Goal: Task Accomplishment & Management: Use online tool/utility

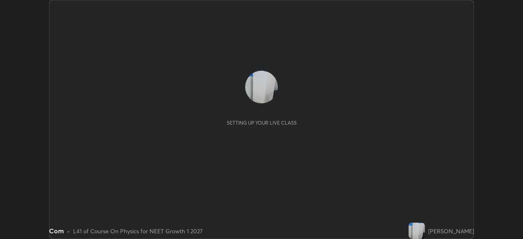
scroll to position [239, 523]
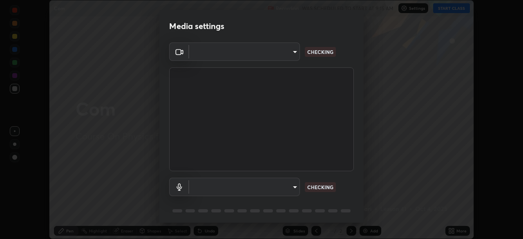
type input "4d23f86c49b2f8c2208dbd916c7a6d24929230ba114b62903854cf61f8e1dd2c"
type input "communications"
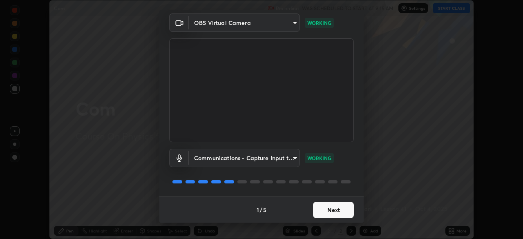
click at [317, 207] on button "Next" at bounding box center [333, 210] width 41 height 16
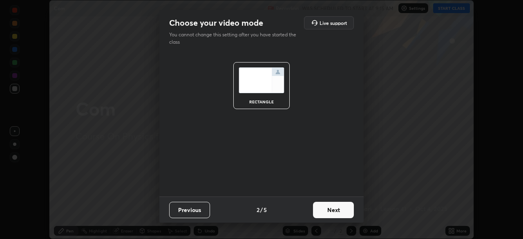
scroll to position [0, 0]
click at [315, 209] on button "Next" at bounding box center [333, 210] width 41 height 16
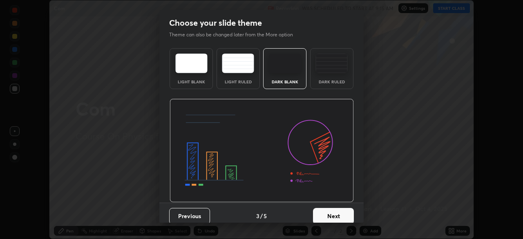
click at [317, 211] on button "Next" at bounding box center [333, 216] width 41 height 16
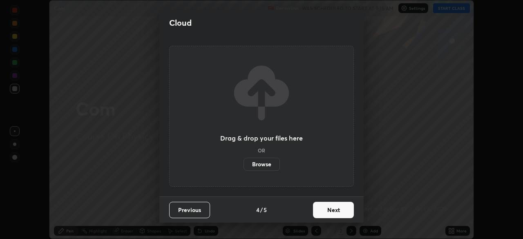
click at [319, 212] on button "Next" at bounding box center [333, 210] width 41 height 16
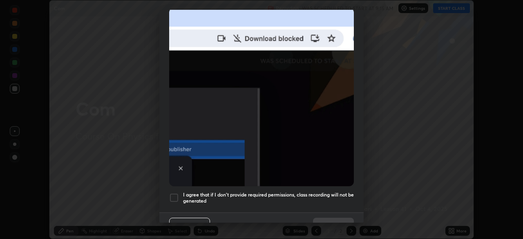
scroll to position [196, 0]
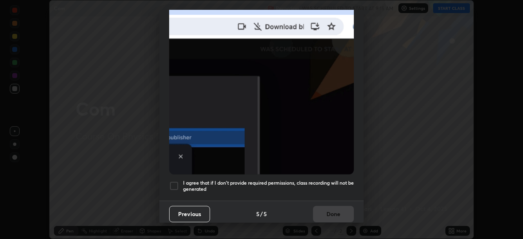
click at [177, 183] on div at bounding box center [174, 186] width 10 height 10
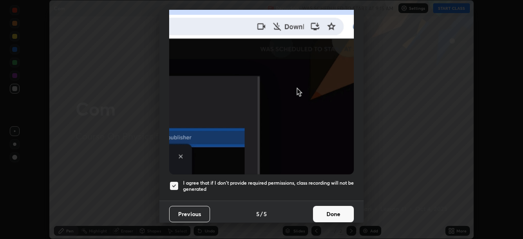
click at [346, 209] on button "Done" at bounding box center [333, 214] width 41 height 16
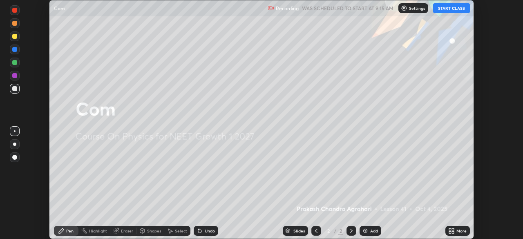
click at [455, 230] on div "More" at bounding box center [457, 231] width 25 height 10
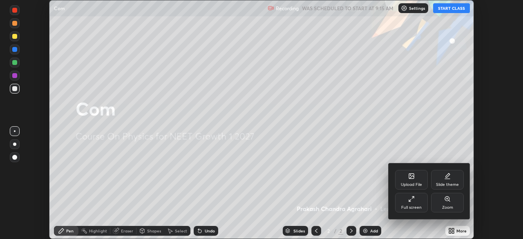
click at [411, 178] on icon at bounding box center [411, 177] width 4 height 3
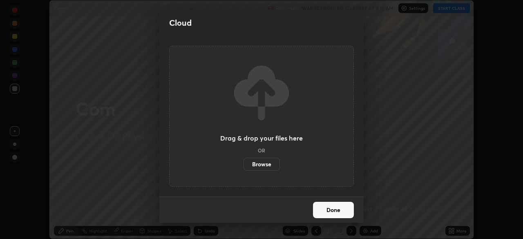
click at [268, 164] on label "Browse" at bounding box center [261, 164] width 36 height 13
click at [243, 164] on input "Browse" at bounding box center [243, 164] width 0 height 13
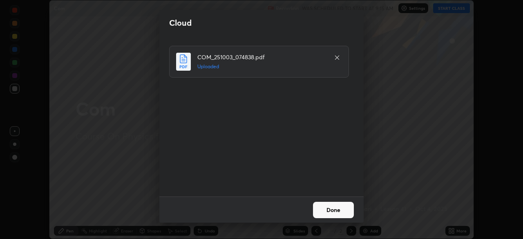
click at [339, 210] on button "Done" at bounding box center [333, 210] width 41 height 16
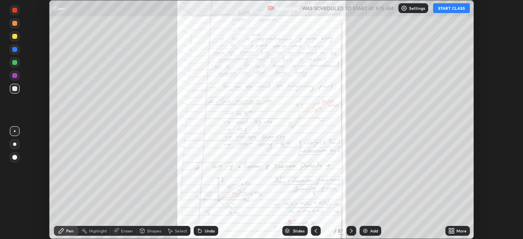
click at [298, 230] on div "Slides" at bounding box center [298, 231] width 11 height 4
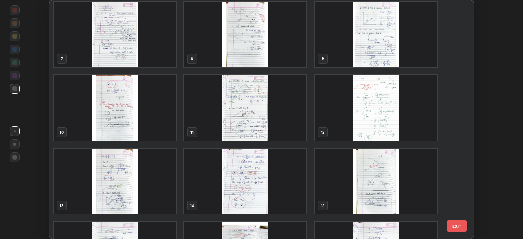
scroll to position [149, 0]
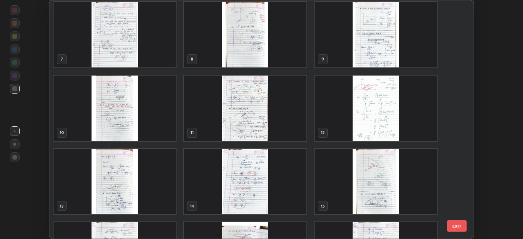
click at [162, 58] on img "grid" at bounding box center [115, 34] width 122 height 65
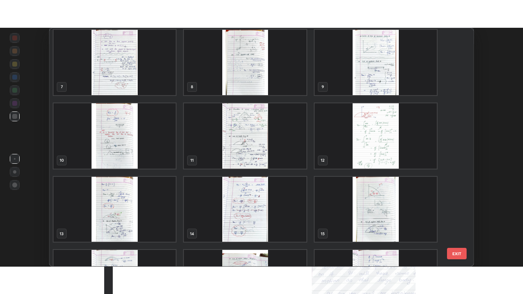
scroll to position [147, 0]
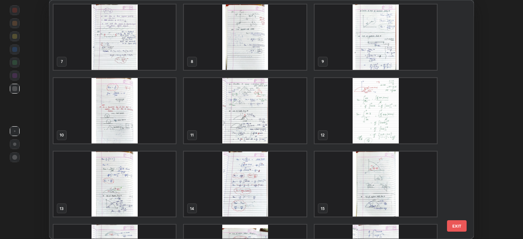
click at [162, 59] on div "4 5 6 7 8 9 10 11 12 13 14 15 16 17 18" at bounding box center [254, 119] width 410 height 238
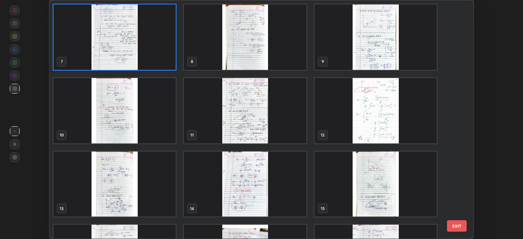
click at [164, 51] on img "grid" at bounding box center [115, 36] width 122 height 65
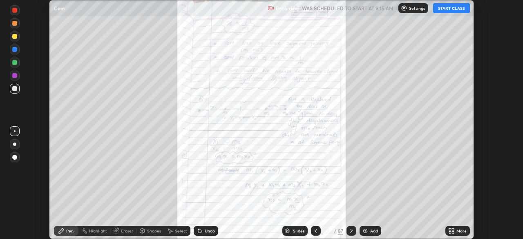
click at [166, 51] on img "grid" at bounding box center [115, 36] width 122 height 65
click at [453, 233] on icon at bounding box center [453, 232] width 2 height 2
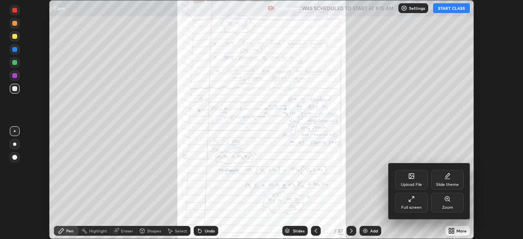
click at [422, 204] on div "Full screen" at bounding box center [411, 203] width 33 height 20
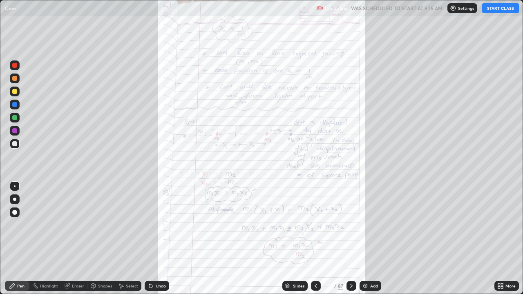
scroll to position [294, 523]
click at [492, 9] on button "START CLASS" at bounding box center [500, 8] width 37 height 10
click at [368, 239] on div "Add" at bounding box center [371, 286] width 22 height 10
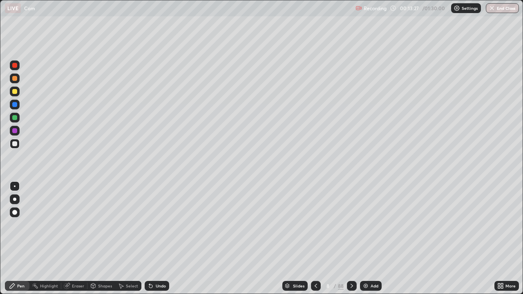
click at [17, 203] on div at bounding box center [15, 199] width 10 height 10
click at [102, 239] on div "Shapes" at bounding box center [105, 286] width 14 height 4
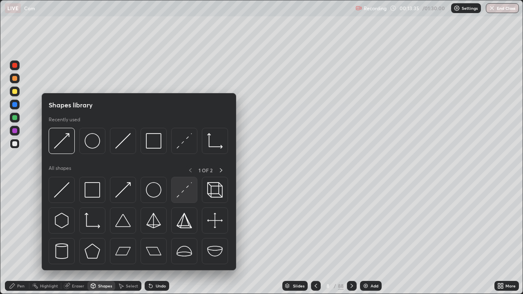
click at [177, 187] on img at bounding box center [184, 190] width 16 height 16
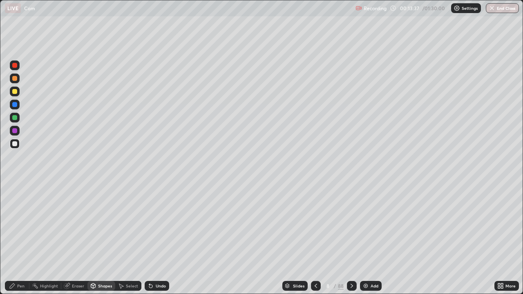
click at [19, 239] on div "Pen" at bounding box center [20, 286] width 7 height 4
click at [16, 117] on div at bounding box center [14, 117] width 5 height 5
click at [14, 147] on div at bounding box center [15, 144] width 10 height 10
click at [16, 118] on div at bounding box center [14, 117] width 5 height 5
click at [156, 239] on div "Undo" at bounding box center [161, 286] width 10 height 4
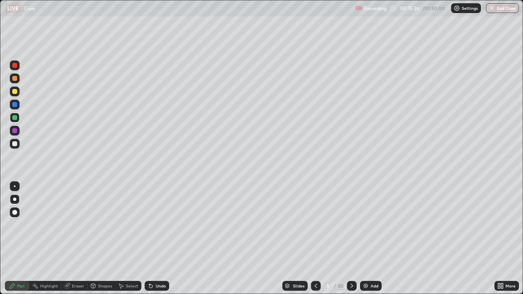
click at [77, 239] on div "Eraser" at bounding box center [78, 286] width 12 height 4
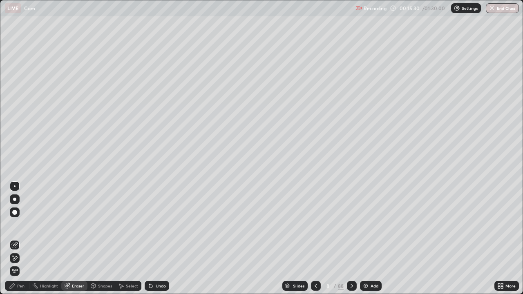
click at [14, 239] on icon at bounding box center [12, 286] width 7 height 7
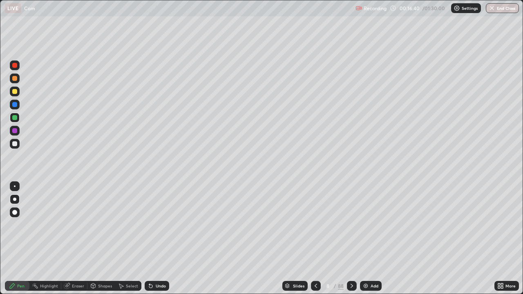
click at [77, 239] on div "Eraser" at bounding box center [78, 286] width 12 height 4
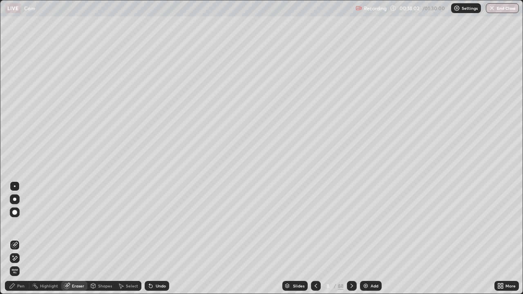
click at [104, 239] on div "Shapes" at bounding box center [105, 286] width 14 height 4
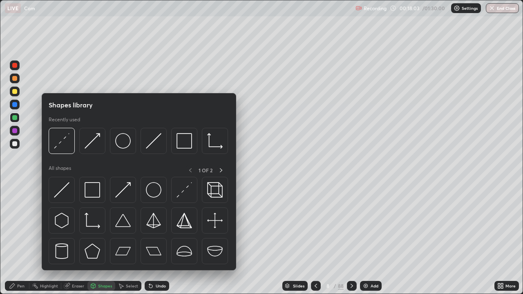
click at [133, 239] on div "Select" at bounding box center [128, 286] width 26 height 10
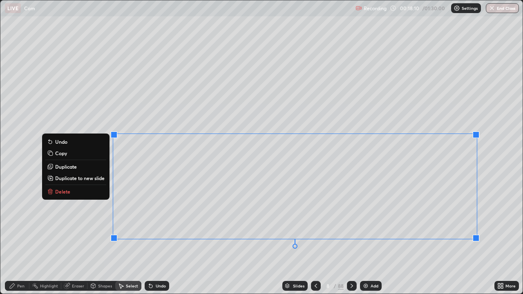
click at [91, 187] on button "Delete" at bounding box center [75, 192] width 61 height 10
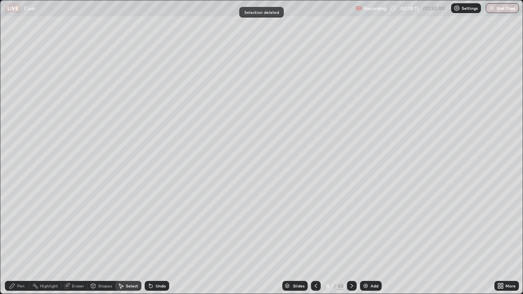
click at [21, 239] on div "Pen" at bounding box center [20, 286] width 7 height 4
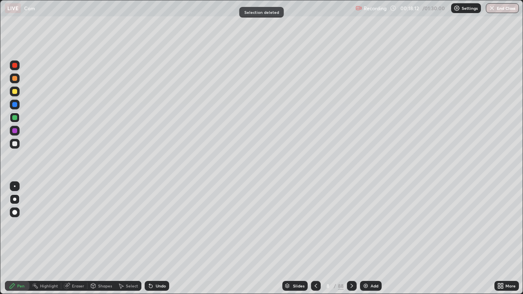
click at [14, 132] on div at bounding box center [14, 130] width 5 height 5
click at [15, 92] on div at bounding box center [14, 91] width 5 height 5
click at [17, 143] on div at bounding box center [14, 143] width 5 height 5
click at [16, 118] on div at bounding box center [14, 117] width 5 height 5
click at [351, 239] on icon at bounding box center [351, 286] width 7 height 7
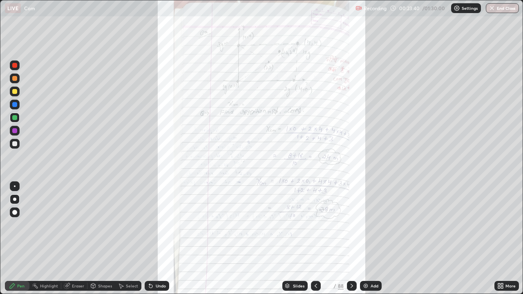
click at [495, 239] on div "More" at bounding box center [506, 286] width 25 height 10
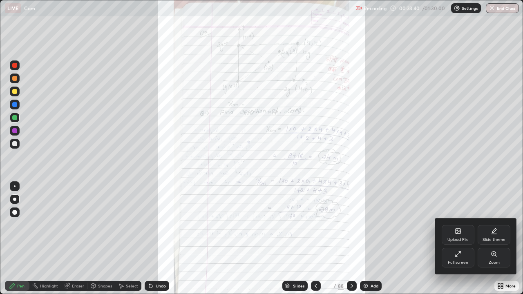
click at [488, 239] on div "Zoom" at bounding box center [494, 258] width 33 height 20
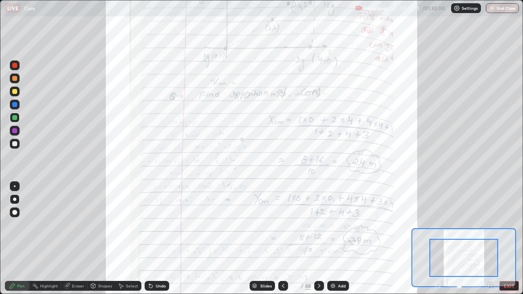
click at [489, 239] on icon at bounding box center [490, 285] width 8 height 8
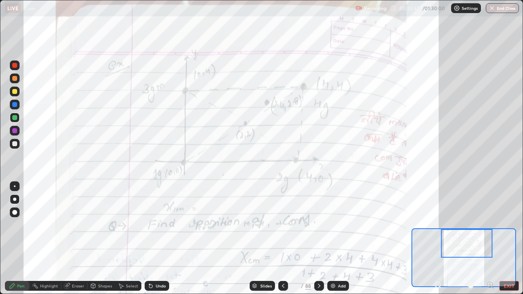
click at [491, 239] on icon at bounding box center [490, 285] width 8 height 8
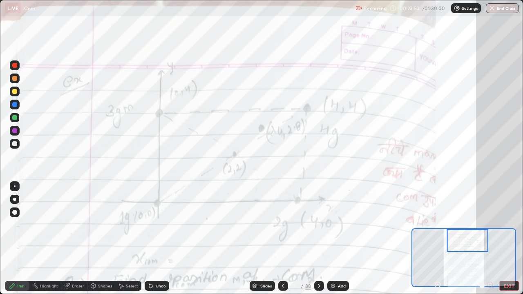
click at [338, 239] on div "Add" at bounding box center [338, 286] width 22 height 10
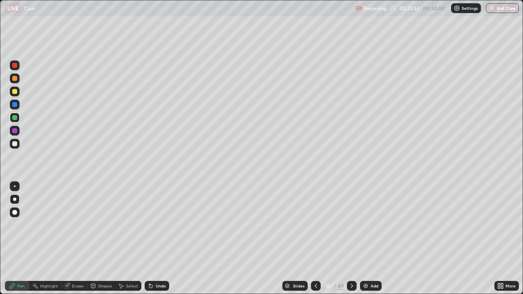
click at [107, 239] on div "Shapes" at bounding box center [105, 286] width 14 height 4
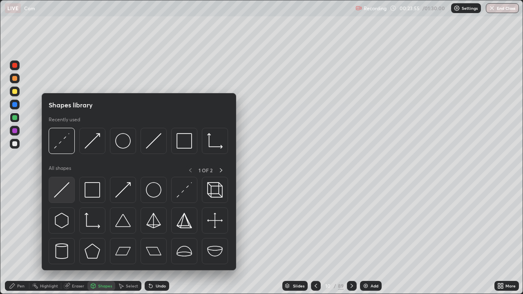
click at [67, 198] on img at bounding box center [62, 190] width 16 height 16
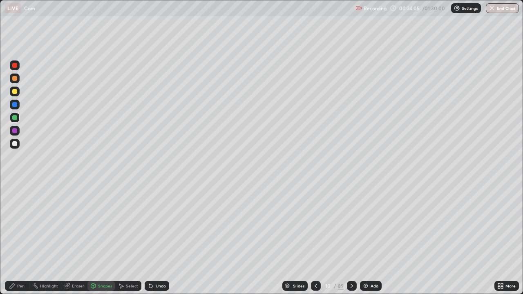
click at [16, 132] on div at bounding box center [14, 130] width 5 height 5
click at [154, 239] on div "Undo" at bounding box center [157, 286] width 25 height 10
click at [20, 239] on div "Pen" at bounding box center [20, 286] width 7 height 4
click at [97, 239] on div "Shapes" at bounding box center [101, 286] width 28 height 10
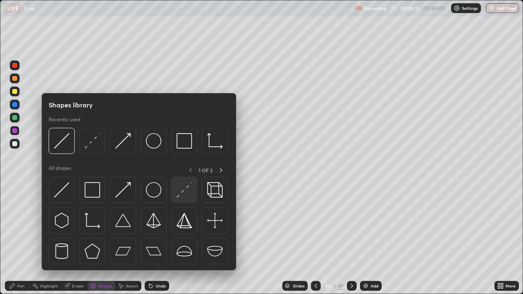
click at [175, 185] on div at bounding box center [184, 190] width 26 height 26
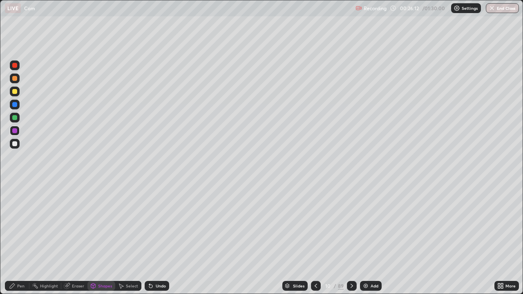
click at [17, 145] on div at bounding box center [14, 143] width 5 height 5
click at [19, 239] on div "Pen" at bounding box center [17, 286] width 25 height 10
click at [350, 239] on icon at bounding box center [351, 286] width 7 height 7
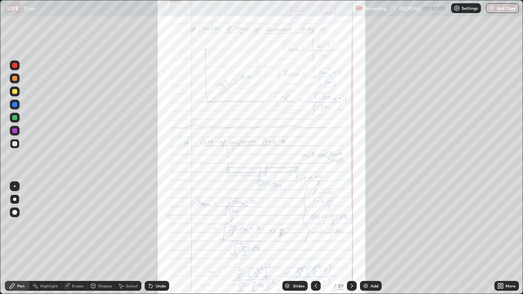
click at [317, 239] on div at bounding box center [316, 286] width 10 height 10
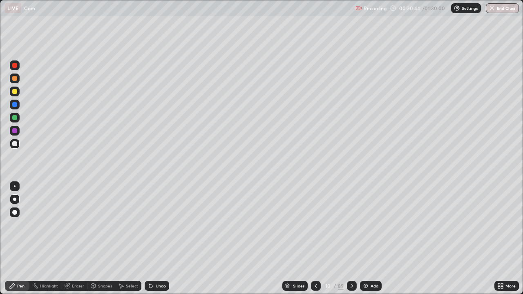
click at [315, 239] on icon at bounding box center [316, 286] width 7 height 7
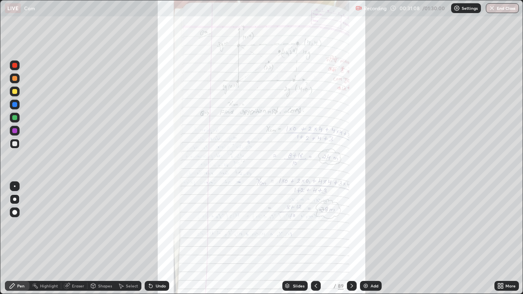
click at [351, 239] on icon at bounding box center [351, 286] width 7 height 7
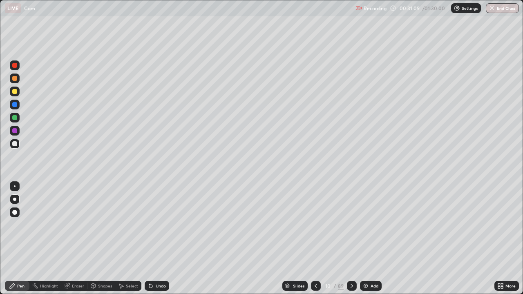
click at [351, 239] on icon at bounding box center [351, 286] width 7 height 7
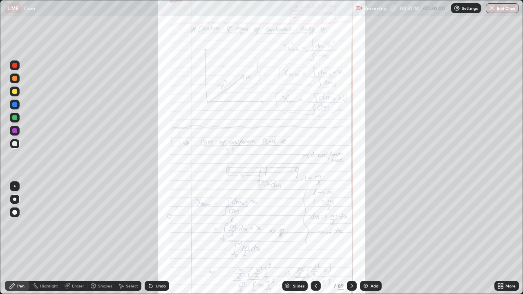
click at [502, 239] on icon at bounding box center [502, 285] width 2 height 2
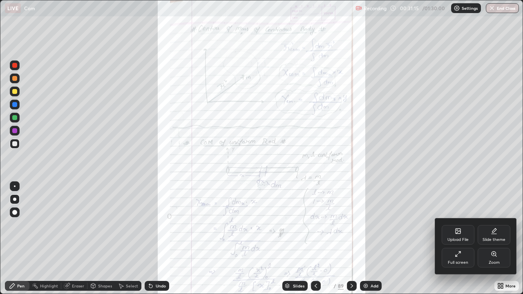
click at [487, 239] on div "Zoom" at bounding box center [494, 258] width 33 height 20
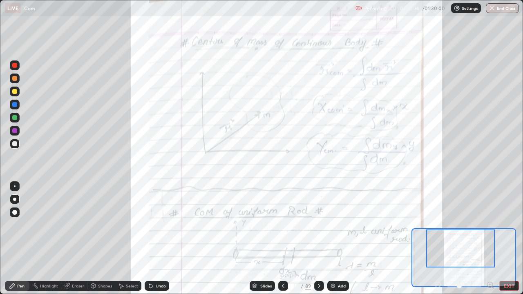
click at [15, 119] on div at bounding box center [14, 117] width 5 height 5
click at [440, 239] on div "Pen Highlight Eraser Shapes Select Undo Slides 11 / 89 Add EXIT" at bounding box center [261, 286] width 523 height 16
click at [439, 239] on div at bounding box center [464, 286] width 60 height 10
click at [435, 239] on div at bounding box center [464, 286] width 60 height 10
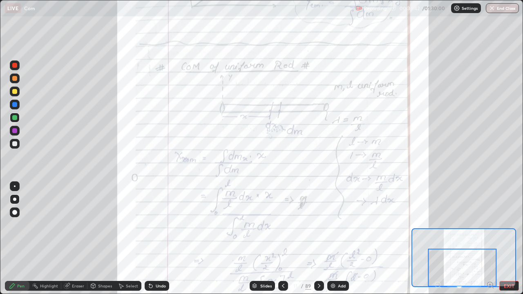
click at [334, 239] on img at bounding box center [333, 286] width 7 height 7
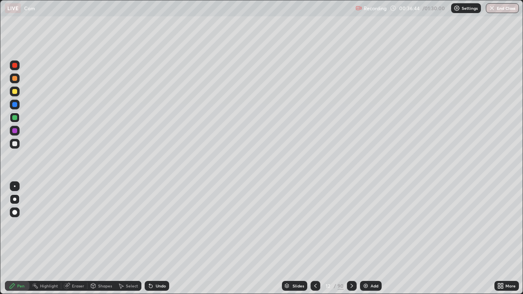
click at [105, 239] on div "Shapes" at bounding box center [105, 286] width 14 height 4
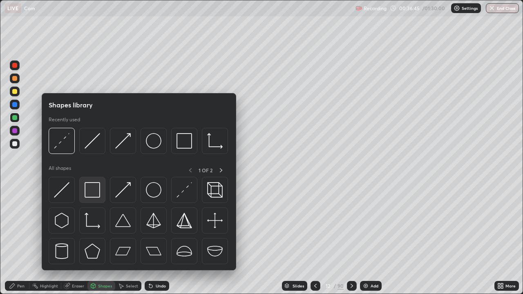
click at [96, 188] on img at bounding box center [93, 190] width 16 height 16
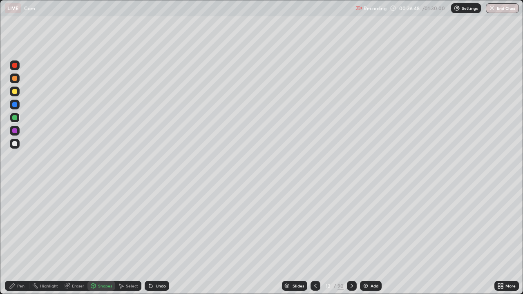
click at [96, 239] on icon at bounding box center [93, 286] width 7 height 7
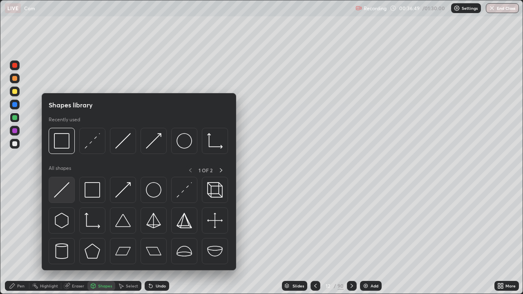
click at [71, 189] on div at bounding box center [62, 190] width 26 height 26
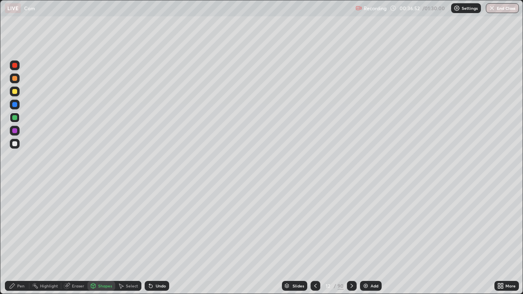
click at [159, 239] on div "Undo" at bounding box center [161, 286] width 10 height 4
click at [21, 239] on div "Pen" at bounding box center [17, 286] width 25 height 10
click at [313, 239] on icon at bounding box center [315, 286] width 7 height 7
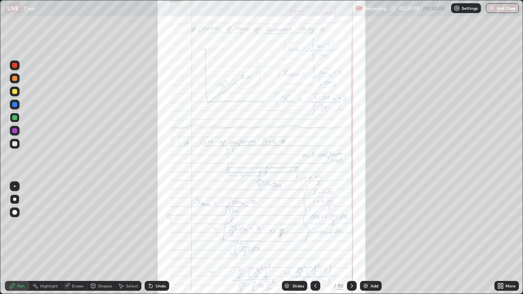
click at [341, 239] on div "90" at bounding box center [340, 285] width 6 height 7
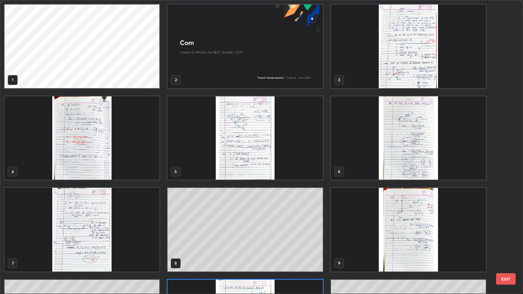
scroll to position [291, 518]
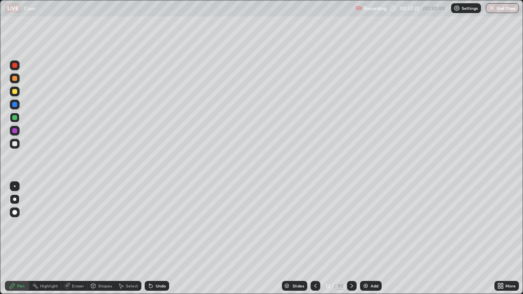
click at [14, 141] on div at bounding box center [14, 143] width 5 height 5
click at [156, 239] on div "Undo" at bounding box center [157, 286] width 25 height 10
click at [157, 239] on div "Undo" at bounding box center [157, 286] width 25 height 10
click at [14, 91] on div at bounding box center [14, 91] width 5 height 5
click at [136, 239] on div "Select" at bounding box center [132, 286] width 12 height 4
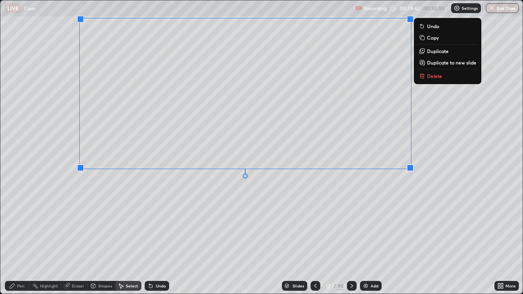
click at [328, 207] on div "0 ° Undo Copy Duplicate Duplicate to new slide Delete" at bounding box center [261, 146] width 522 height 293
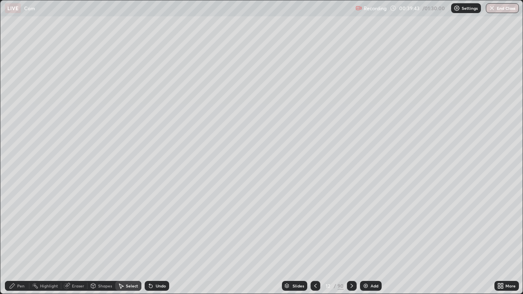
click at [24, 239] on div "Pen" at bounding box center [20, 286] width 7 height 4
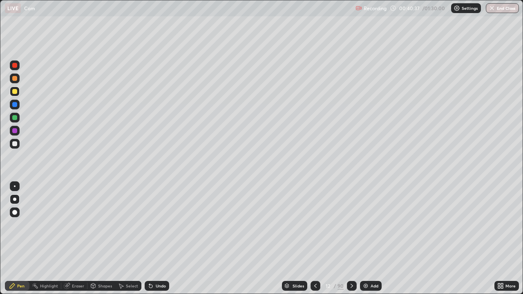
click at [314, 239] on icon at bounding box center [315, 286] width 2 height 4
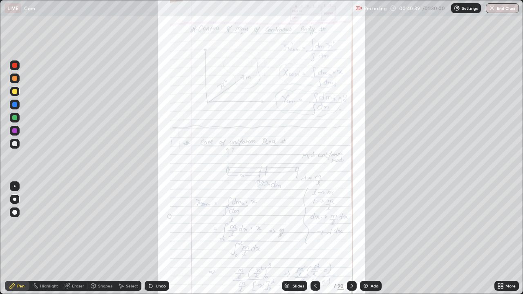
click at [347, 239] on div at bounding box center [352, 286] width 10 height 10
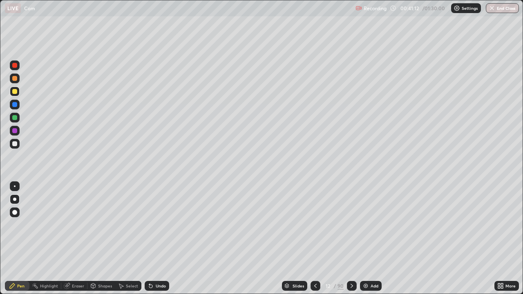
click at [315, 239] on icon at bounding box center [315, 286] width 7 height 7
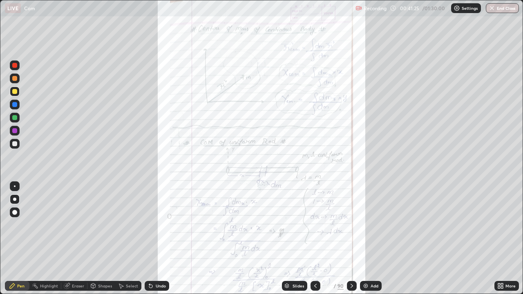
click at [352, 239] on icon at bounding box center [351, 286] width 7 height 7
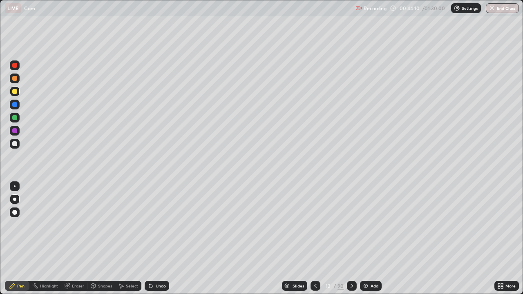
click at [351, 239] on icon at bounding box center [351, 286] width 7 height 7
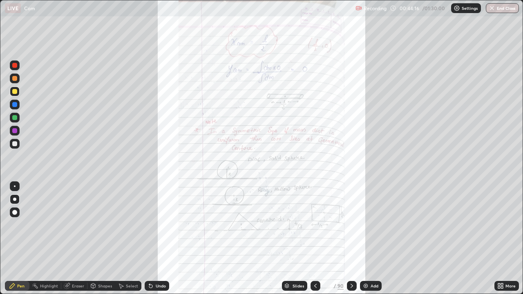
click at [501, 239] on icon at bounding box center [502, 285] width 2 height 2
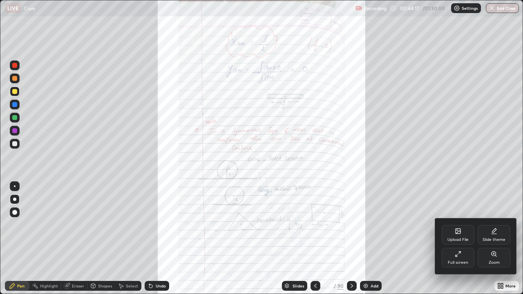
click at [491, 239] on icon at bounding box center [494, 254] width 7 height 7
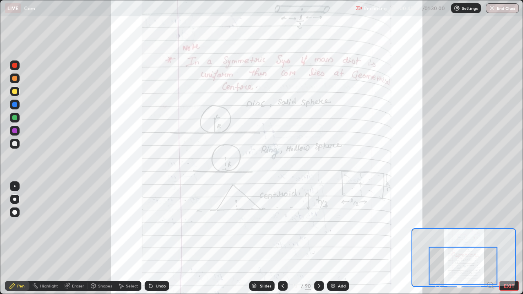
click at [15, 118] on div at bounding box center [14, 117] width 5 height 5
click at [319, 239] on icon at bounding box center [319, 286] width 7 height 7
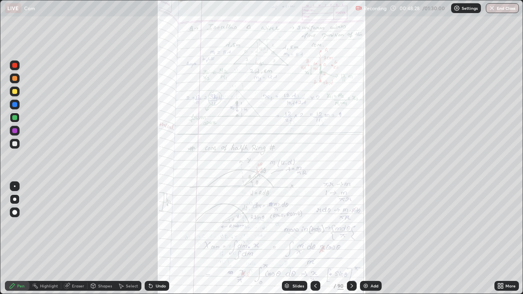
click at [502, 239] on icon at bounding box center [502, 285] width 2 height 2
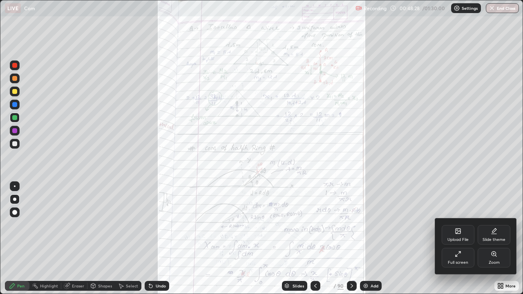
click at [492, 239] on icon at bounding box center [494, 254] width 7 height 7
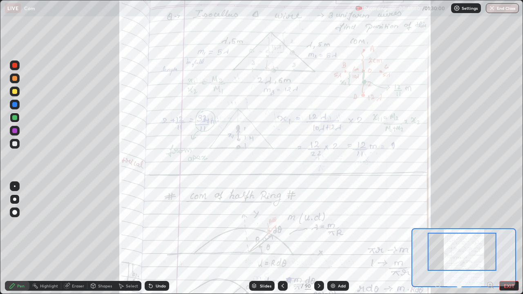
click at [491, 239] on icon at bounding box center [490, 285] width 2 height 0
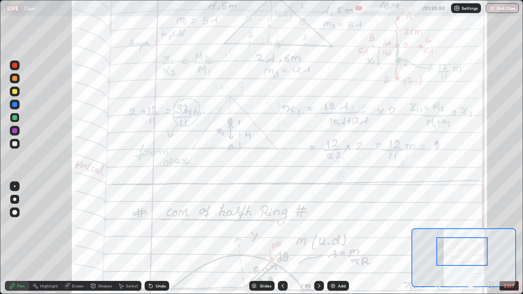
click at [490, 239] on icon at bounding box center [490, 285] width 2 height 0
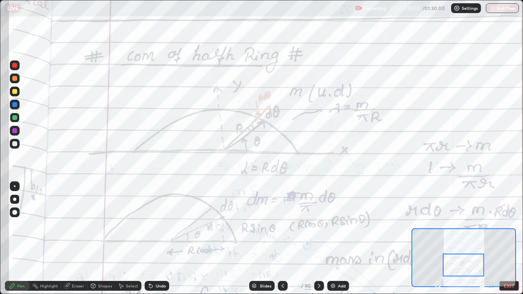
click at [438, 239] on icon at bounding box center [438, 285] width 2 height 0
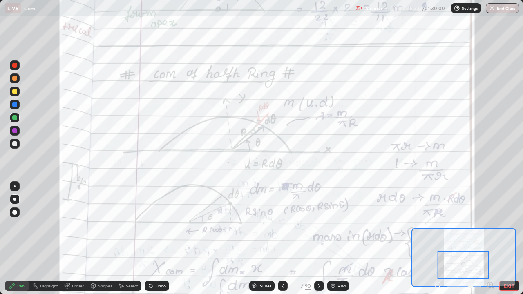
click at [438, 239] on icon at bounding box center [438, 285] width 2 height 0
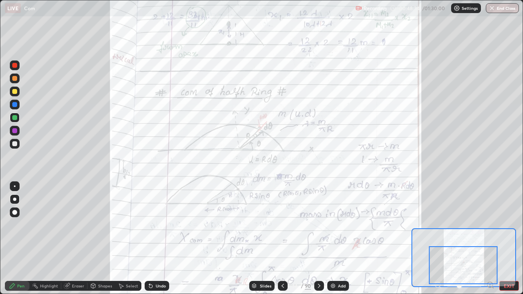
click at [435, 239] on div at bounding box center [463, 265] width 69 height 38
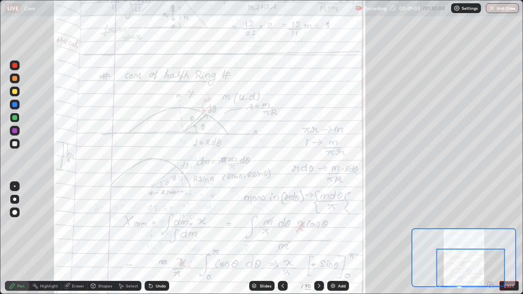
click at [319, 239] on icon at bounding box center [319, 286] width 7 height 7
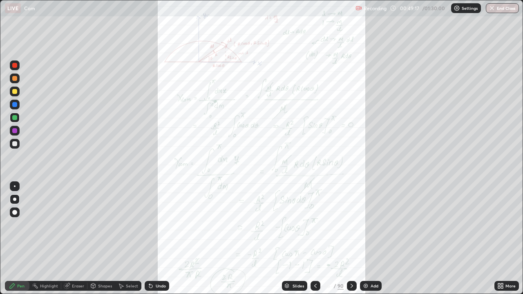
click at [351, 239] on icon at bounding box center [351, 286] width 7 height 7
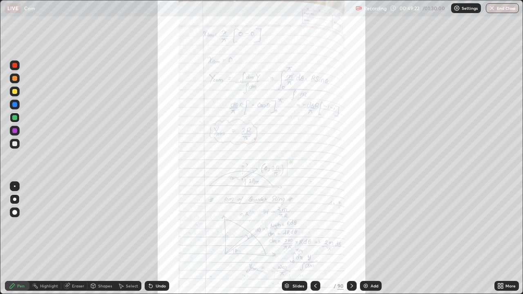
click at [499, 239] on icon at bounding box center [499, 285] width 2 height 2
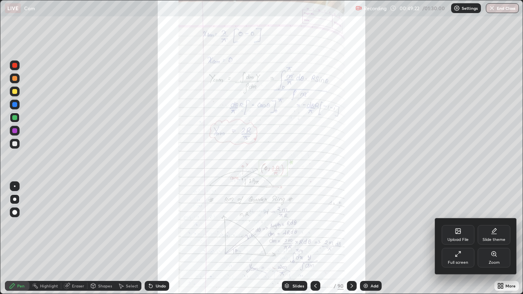
click at [491, 239] on div "Zoom" at bounding box center [494, 263] width 11 height 4
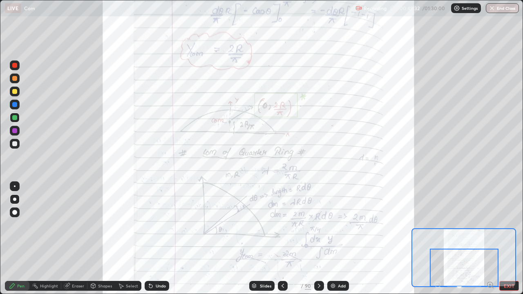
click at [319, 239] on icon at bounding box center [319, 286] width 7 height 7
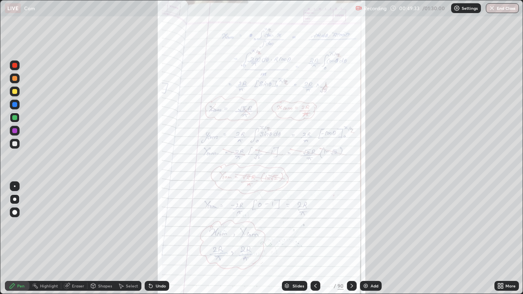
click at [342, 239] on div "90" at bounding box center [340, 285] width 6 height 7
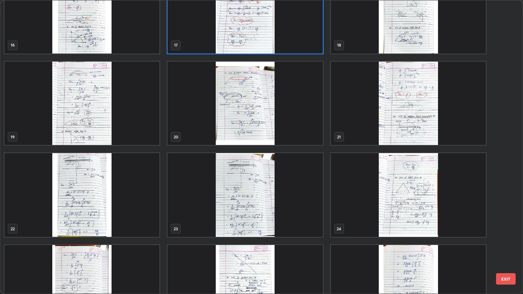
scroll to position [428, 0]
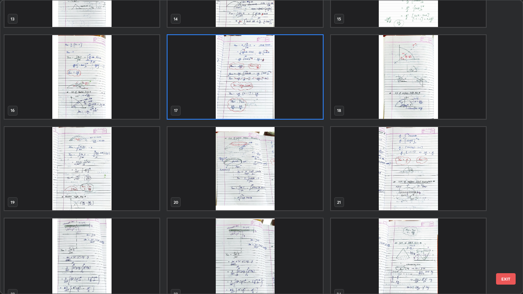
click at [403, 103] on img "grid" at bounding box center [408, 77] width 155 height 84
click at [405, 103] on img "grid" at bounding box center [408, 77] width 155 height 84
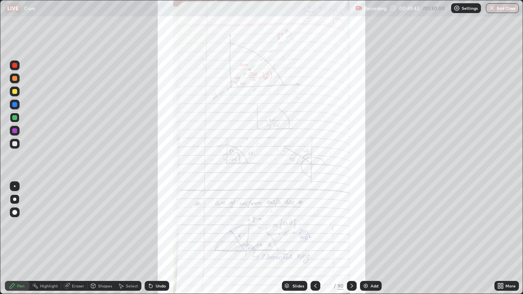
click at [352, 239] on icon at bounding box center [352, 286] width 2 height 4
click at [351, 239] on icon at bounding box center [351, 286] width 7 height 7
click at [351, 239] on icon at bounding box center [352, 286] width 2 height 4
click at [348, 239] on div at bounding box center [352, 286] width 10 height 10
click at [351, 239] on icon at bounding box center [351, 286] width 7 height 7
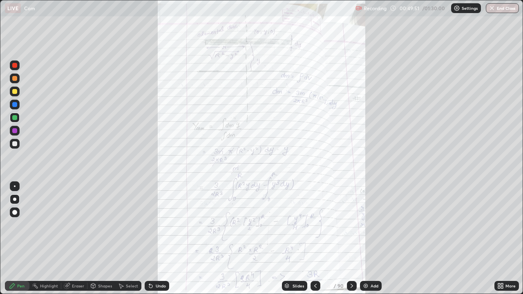
click at [341, 239] on div "90" at bounding box center [340, 285] width 6 height 7
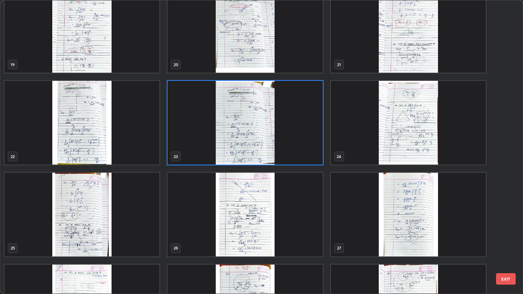
scroll to position [586, 0]
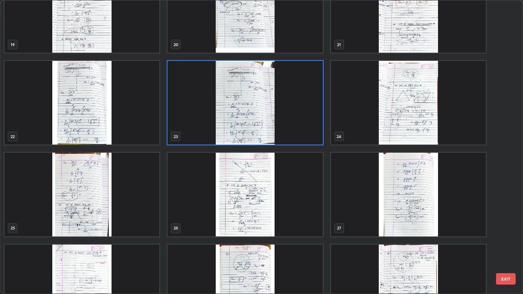
click at [413, 115] on img "grid" at bounding box center [408, 103] width 155 height 84
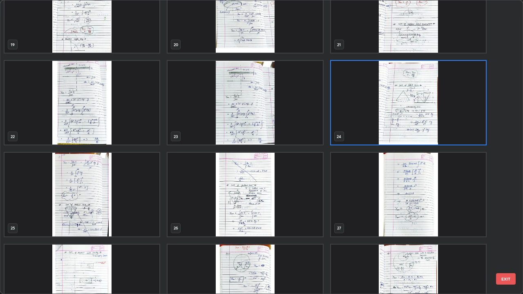
click at [413, 118] on img "grid" at bounding box center [408, 103] width 155 height 84
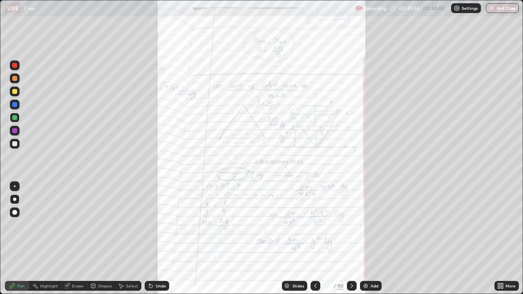
click at [350, 239] on icon at bounding box center [351, 286] width 7 height 7
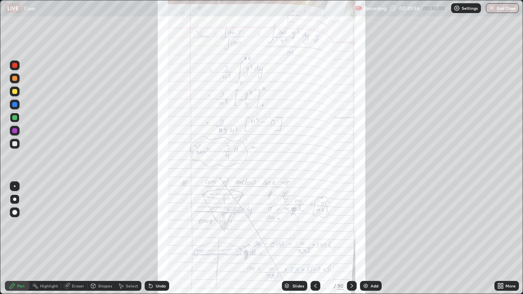
click at [348, 239] on icon at bounding box center [351, 286] width 7 height 7
click at [352, 239] on icon at bounding box center [351, 286] width 7 height 7
click at [347, 239] on div at bounding box center [352, 286] width 10 height 10
click at [348, 239] on icon at bounding box center [351, 286] width 7 height 7
click at [351, 239] on icon at bounding box center [351, 286] width 7 height 7
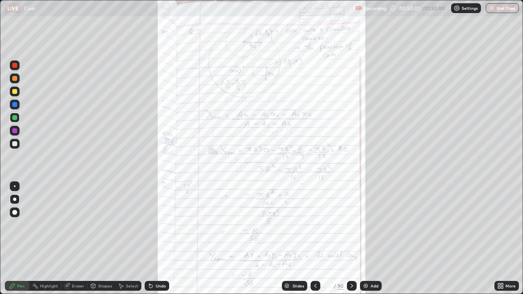
click at [347, 239] on div at bounding box center [352, 286] width 10 height 10
click at [351, 239] on icon at bounding box center [351, 286] width 7 height 7
click at [353, 239] on icon at bounding box center [351, 286] width 7 height 7
click at [351, 239] on icon at bounding box center [351, 286] width 7 height 7
click at [347, 239] on div at bounding box center [352, 286] width 10 height 10
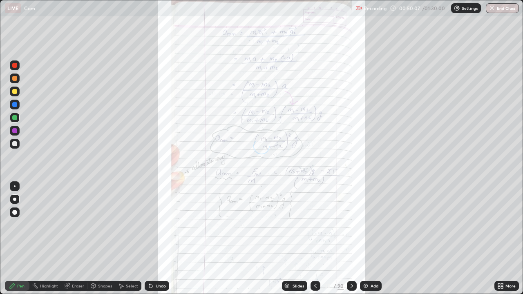
click at [296, 239] on div "Slides" at bounding box center [294, 286] width 25 height 10
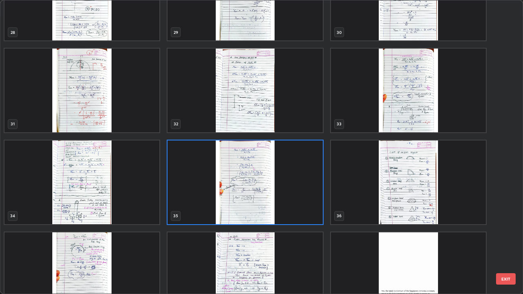
scroll to position [874, 0]
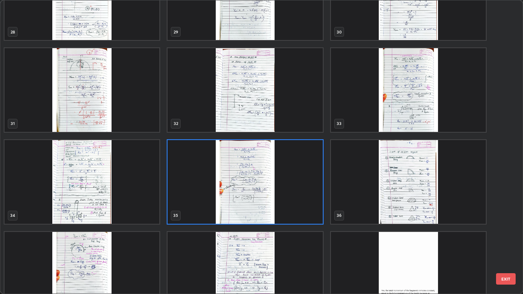
click at [415, 198] on img "grid" at bounding box center [408, 182] width 155 height 84
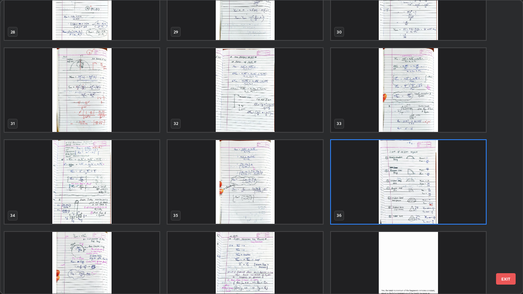
click at [417, 198] on img "grid" at bounding box center [408, 182] width 155 height 84
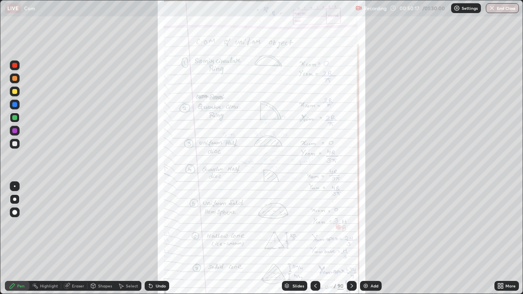
click at [499, 239] on icon at bounding box center [499, 287] width 2 height 2
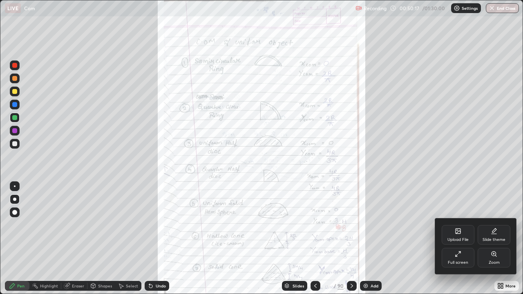
click at [493, 239] on div "Zoom" at bounding box center [494, 258] width 33 height 20
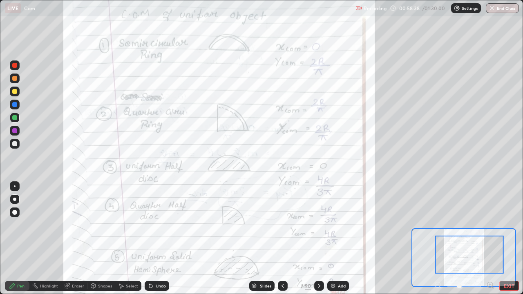
click at [285, 239] on div at bounding box center [283, 286] width 10 height 10
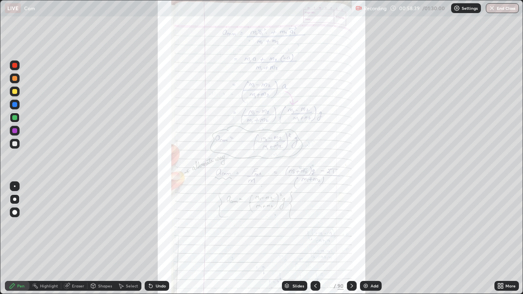
click at [286, 239] on icon at bounding box center [287, 286] width 4 height 1
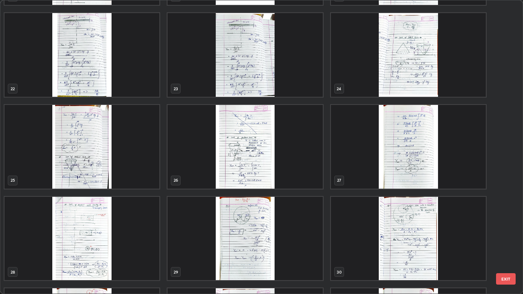
scroll to position [630, 0]
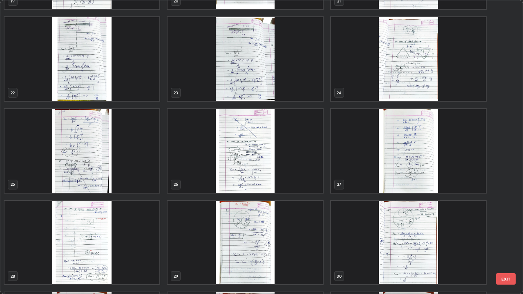
click at [372, 211] on img "grid" at bounding box center [408, 243] width 155 height 84
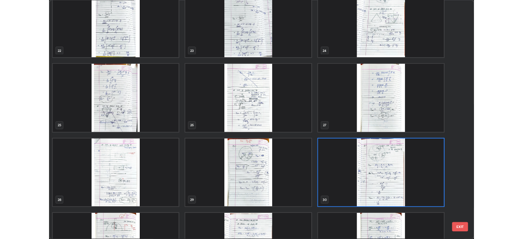
scroll to position [675, 0]
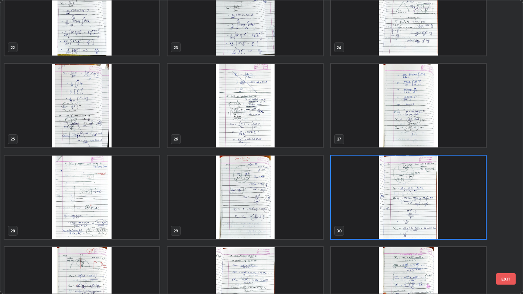
click at [150, 214] on img "grid" at bounding box center [81, 198] width 155 height 84
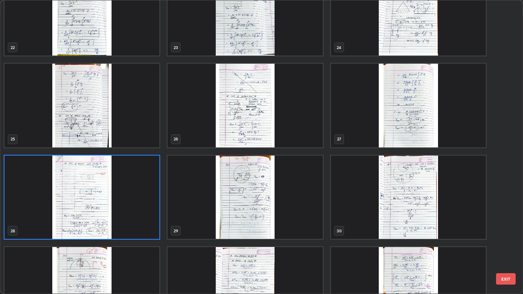
click at [149, 215] on img "grid" at bounding box center [81, 198] width 155 height 84
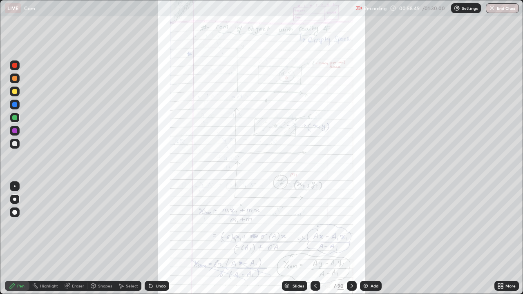
click at [499, 239] on icon at bounding box center [499, 285] width 2 height 2
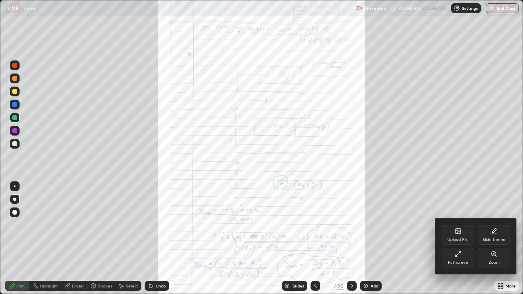
click at [485, 239] on div "Zoom" at bounding box center [494, 258] width 33 height 20
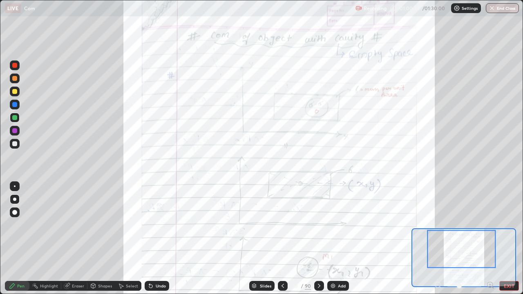
click at [335, 239] on img at bounding box center [333, 286] width 7 height 7
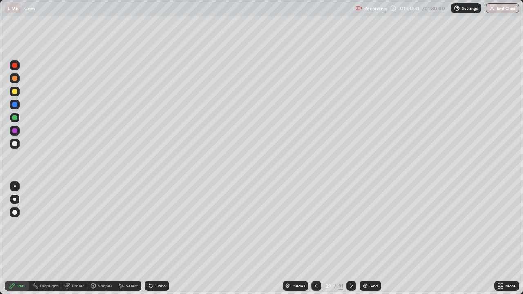
click at [102, 239] on div "Shapes" at bounding box center [105, 286] width 14 height 4
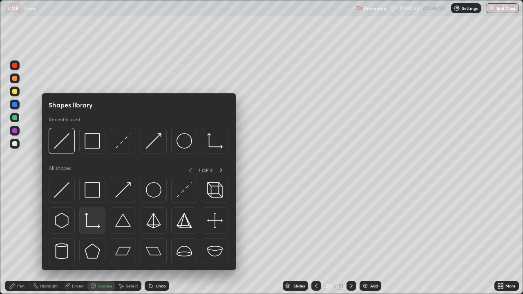
click at [98, 218] on img at bounding box center [93, 221] width 16 height 16
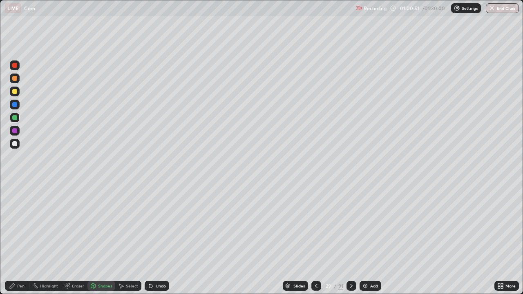
click at [106, 239] on div "Shapes" at bounding box center [101, 286] width 28 height 10
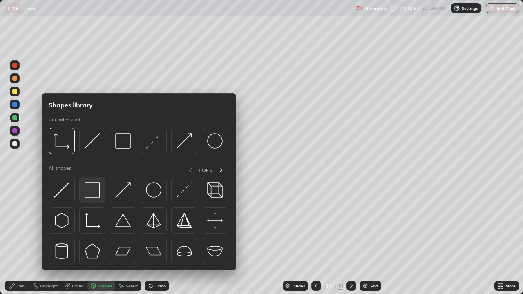
click at [94, 191] on img at bounding box center [93, 190] width 16 height 16
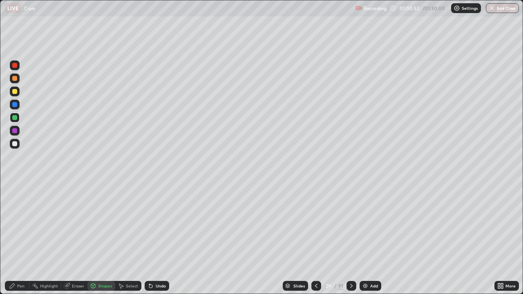
click at [15, 144] on div at bounding box center [14, 143] width 5 height 5
click at [16, 145] on div at bounding box center [14, 143] width 5 height 5
click at [17, 116] on div at bounding box center [14, 117] width 5 height 5
click at [15, 89] on div at bounding box center [14, 91] width 5 height 5
click at [106, 239] on div "Shapes" at bounding box center [105, 286] width 14 height 4
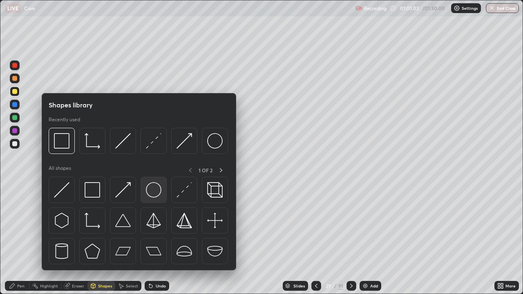
click at [154, 190] on img at bounding box center [154, 190] width 16 height 16
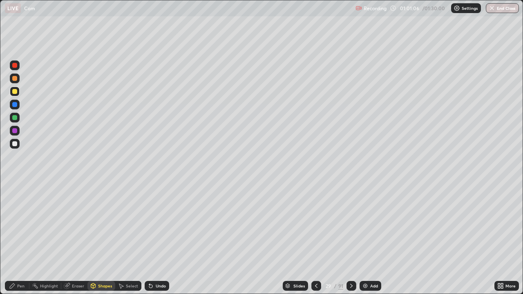
click at [20, 239] on div "Pen" at bounding box center [20, 286] width 7 height 4
click at [18, 144] on div at bounding box center [15, 144] width 10 height 10
click at [103, 239] on div "Shapes" at bounding box center [105, 286] width 14 height 4
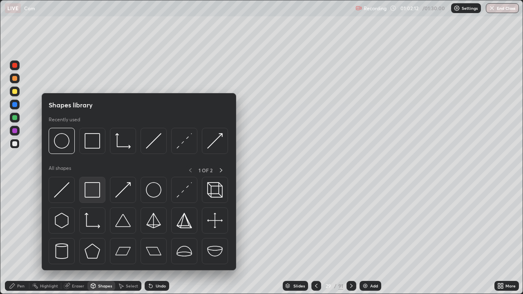
click at [92, 194] on img at bounding box center [93, 190] width 16 height 16
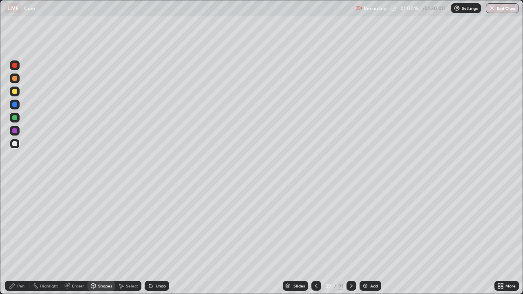
click at [102, 239] on div "Shapes" at bounding box center [105, 286] width 14 height 4
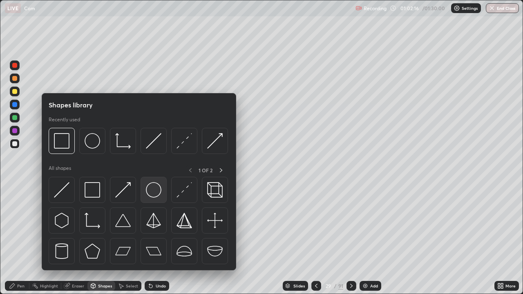
click at [153, 190] on img at bounding box center [154, 190] width 16 height 16
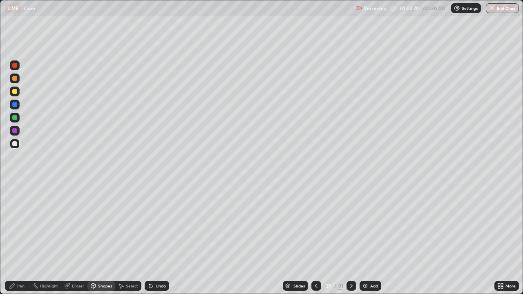
click at [21, 239] on div "Pen" at bounding box center [20, 286] width 7 height 4
click at [315, 239] on icon at bounding box center [316, 286] width 7 height 7
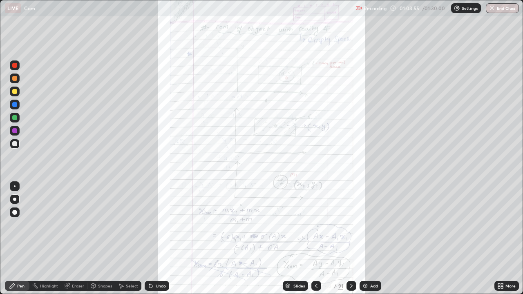
click at [351, 239] on icon at bounding box center [351, 286] width 2 height 4
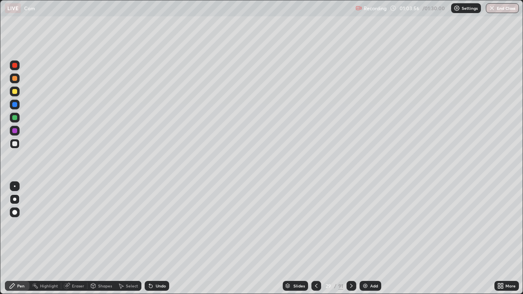
click at [351, 239] on icon at bounding box center [351, 286] width 7 height 7
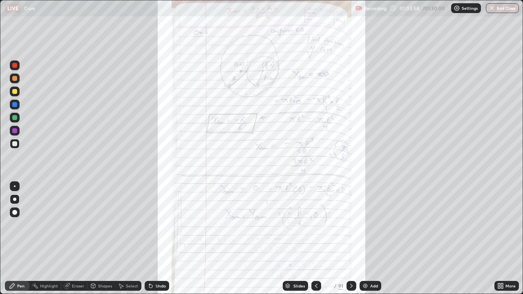
click at [351, 239] on icon at bounding box center [351, 286] width 7 height 7
click at [498, 239] on icon at bounding box center [499, 287] width 2 height 2
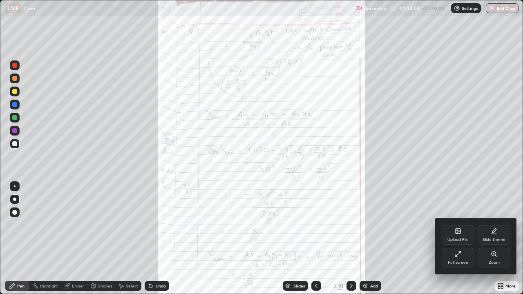
click at [466, 239] on div "Full screen" at bounding box center [458, 258] width 33 height 20
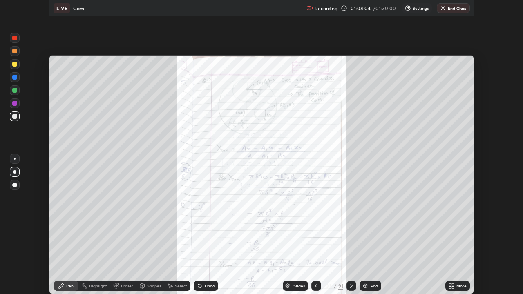
scroll to position [40614, 40331]
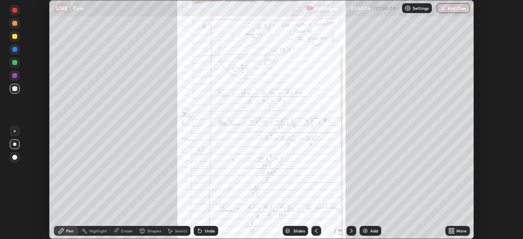
click at [477, 152] on div "Setting up your live class" at bounding box center [261, 119] width 523 height 239
click at [453, 232] on icon at bounding box center [453, 232] width 2 height 2
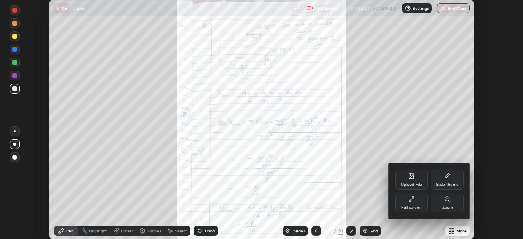
click at [419, 181] on div "Upload File" at bounding box center [411, 180] width 33 height 20
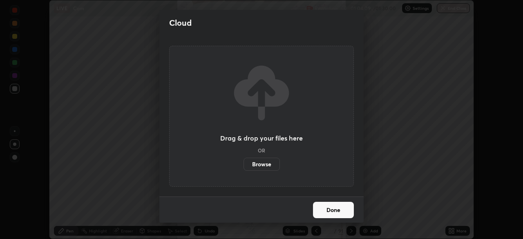
click at [278, 163] on label "Browse" at bounding box center [261, 164] width 36 height 13
click at [243, 163] on input "Browse" at bounding box center [243, 164] width 0 height 13
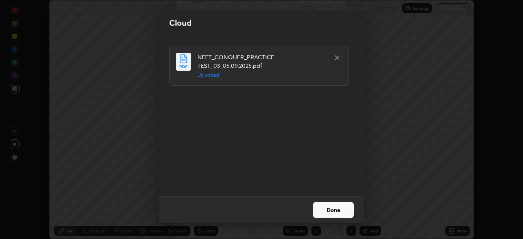
click at [331, 212] on button "Done" at bounding box center [333, 210] width 41 height 16
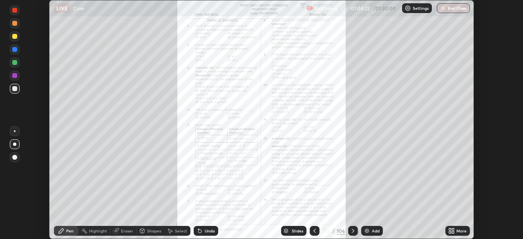
click at [449, 232] on icon at bounding box center [450, 232] width 2 height 2
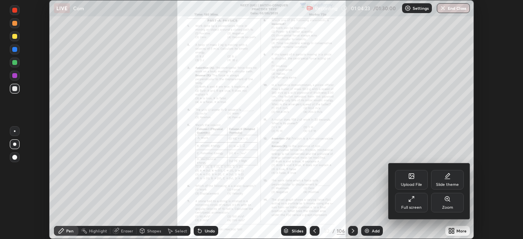
click at [416, 202] on div "Full screen" at bounding box center [411, 203] width 33 height 20
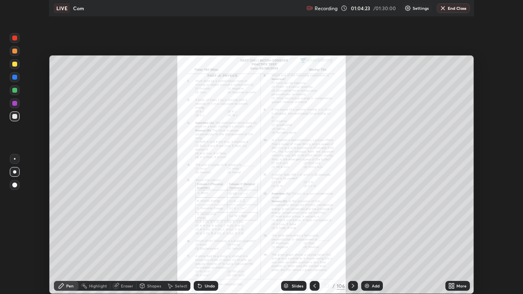
scroll to position [294, 523]
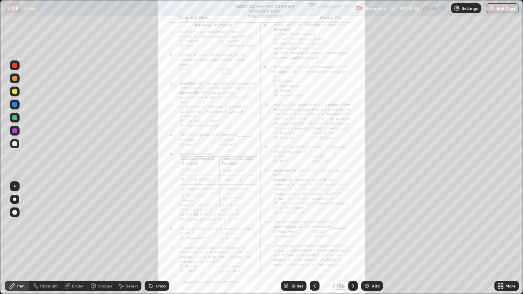
click at [502, 239] on icon at bounding box center [502, 285] width 2 height 2
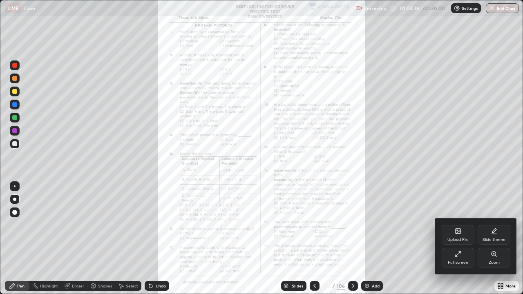
click at [489, 239] on div "Zoom" at bounding box center [494, 258] width 33 height 20
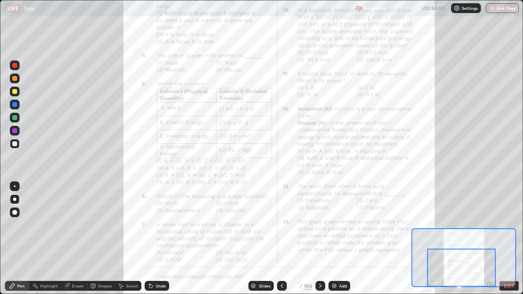
click at [507, 239] on button "EXIT" at bounding box center [509, 286] width 20 height 10
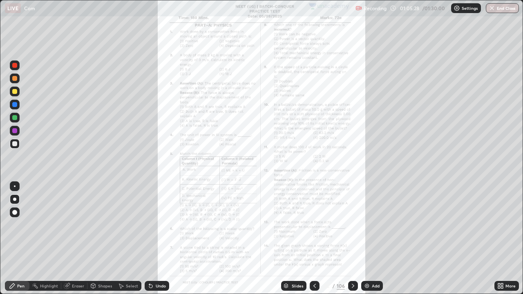
click at [502, 239] on icon at bounding box center [502, 287] width 2 height 2
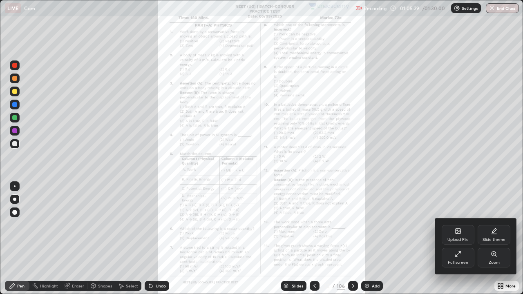
click at [482, 239] on div "Zoom" at bounding box center [494, 258] width 33 height 20
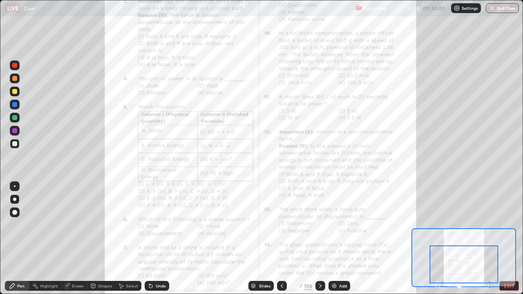
click at [337, 239] on div "Add" at bounding box center [339, 286] width 22 height 10
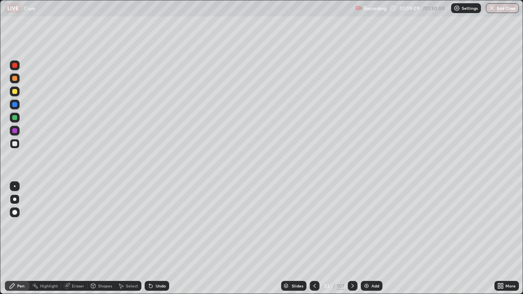
click at [314, 239] on icon at bounding box center [314, 286] width 7 height 7
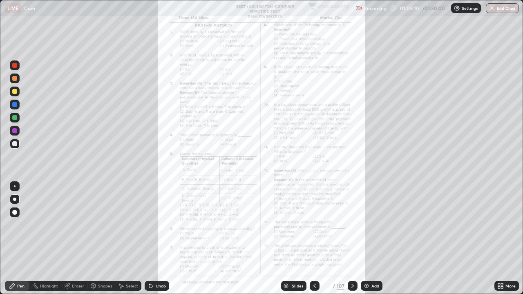
click at [351, 239] on icon at bounding box center [352, 286] width 7 height 7
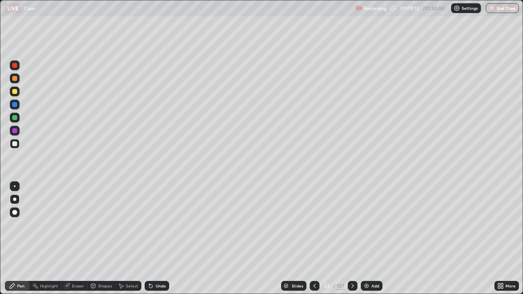
click at [348, 239] on div at bounding box center [353, 286] width 10 height 10
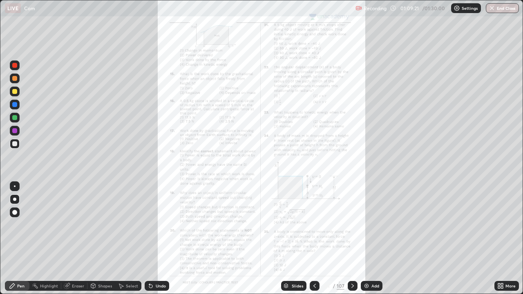
click at [506, 239] on div "More" at bounding box center [510, 286] width 10 height 4
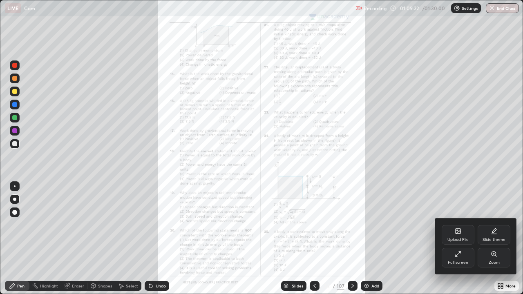
click at [501, 239] on div "Zoom" at bounding box center [494, 258] width 33 height 20
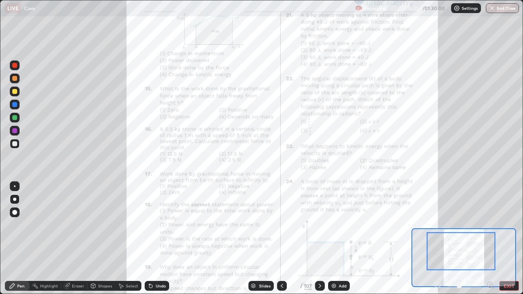
click at [487, 239] on div at bounding box center [461, 251] width 69 height 38
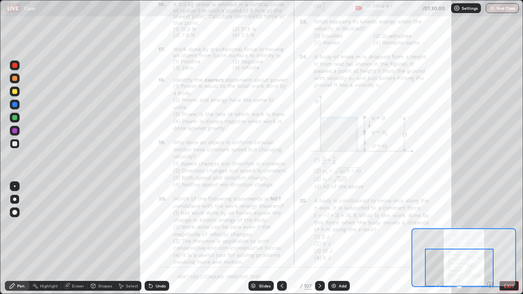
click at [319, 239] on icon at bounding box center [320, 286] width 7 height 7
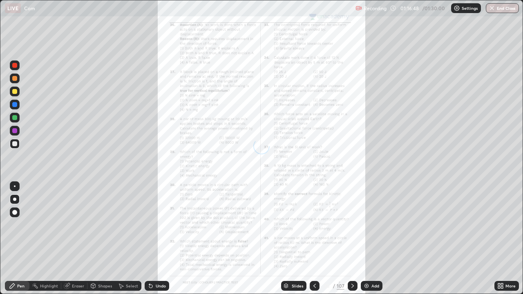
click at [314, 239] on icon at bounding box center [314, 286] width 7 height 7
click at [502, 239] on icon at bounding box center [502, 285] width 2 height 2
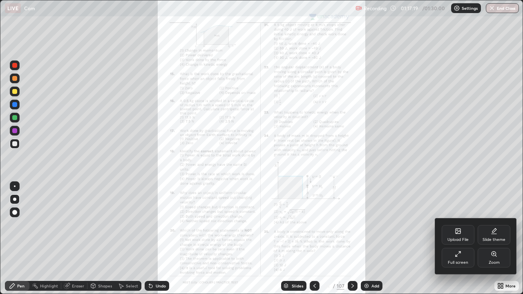
click at [485, 239] on div "Zoom" at bounding box center [494, 258] width 33 height 20
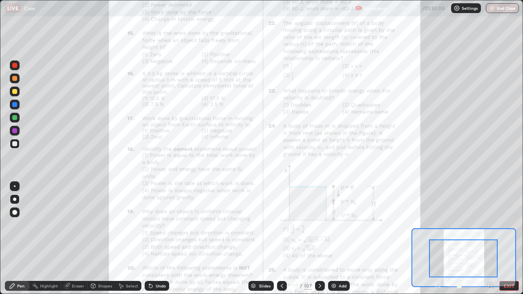
click at [490, 239] on icon at bounding box center [490, 285] width 0 height 2
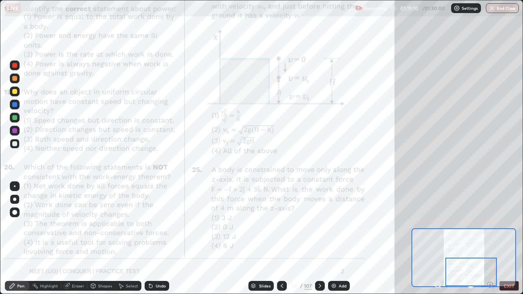
click at [320, 239] on icon at bounding box center [320, 286] width 2 height 4
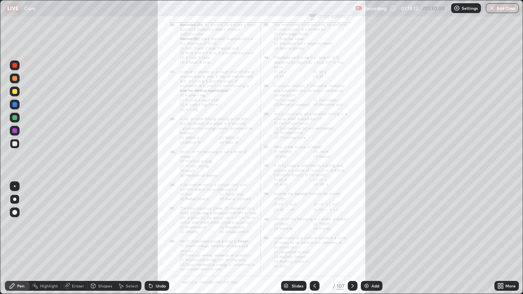
click at [502, 239] on icon at bounding box center [502, 287] width 2 height 2
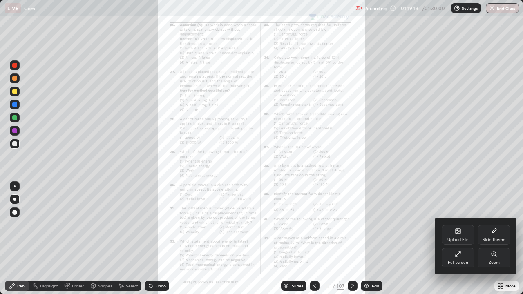
click at [504, 239] on div "Zoom" at bounding box center [494, 258] width 33 height 20
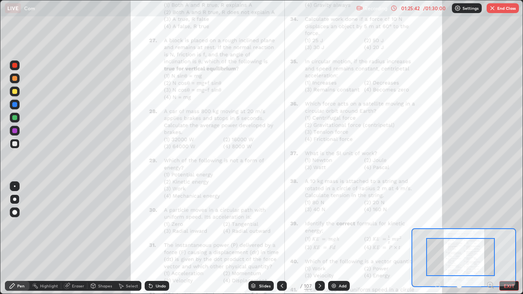
click at [505, 12] on button "End Class" at bounding box center [503, 8] width 32 height 10
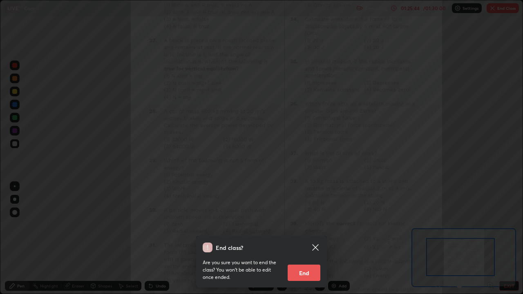
click at [309, 239] on button "End" at bounding box center [304, 273] width 33 height 16
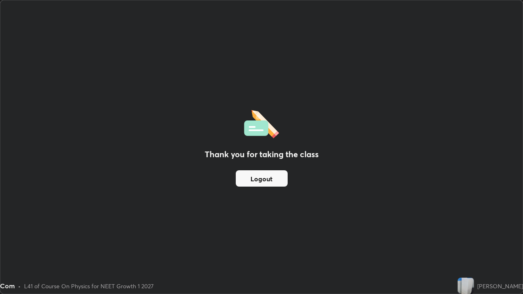
click at [279, 180] on button "Logout" at bounding box center [262, 178] width 52 height 16
click at [273, 181] on button "Logout" at bounding box center [262, 178] width 52 height 16
click at [261, 171] on button "Logout" at bounding box center [262, 178] width 52 height 16
click at [258, 173] on button "Logout" at bounding box center [262, 178] width 52 height 16
click at [254, 178] on button "Logout" at bounding box center [262, 178] width 52 height 16
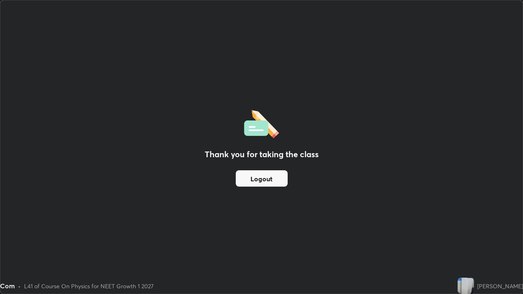
click at [242, 182] on button "Logout" at bounding box center [262, 178] width 52 height 16
click at [267, 183] on button "Logout" at bounding box center [262, 178] width 52 height 16
